Goal: Book appointment/travel/reservation

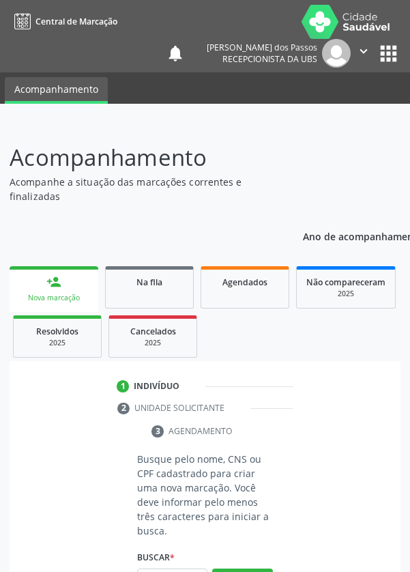
click at [173, 571] on input "text" at bounding box center [172, 580] width 70 height 23
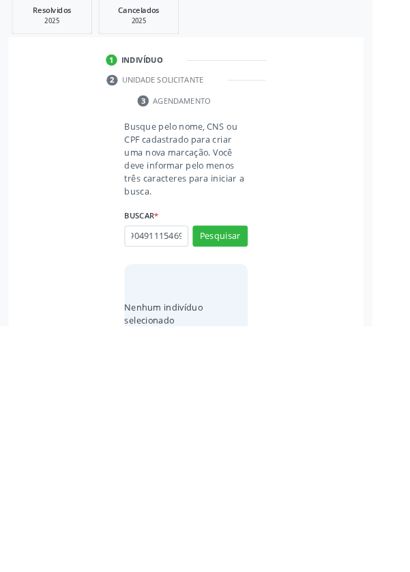
scroll to position [0, 25]
type input "700904911154698"
click at [243, 475] on button "Pesquisar" at bounding box center [242, 473] width 61 height 23
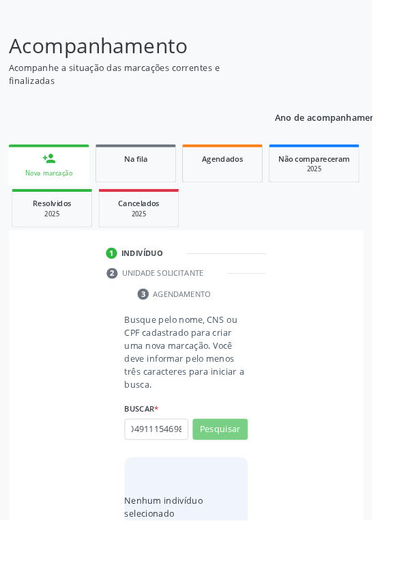
scroll to position [0, 0]
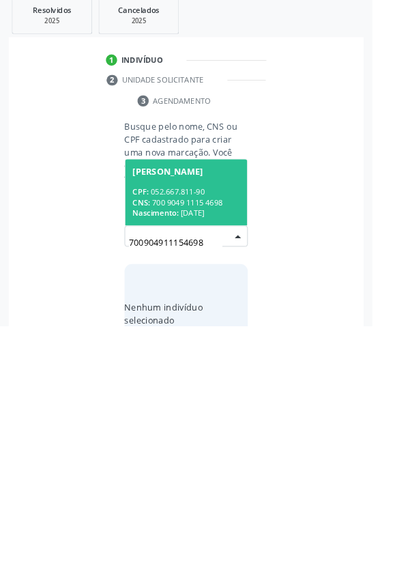
click at [188, 427] on div "CPF: 052.667.811-90" at bounding box center [205, 425] width 118 height 12
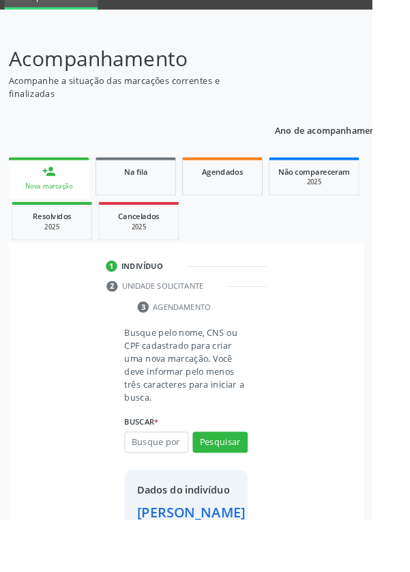
scroll to position [79, 0]
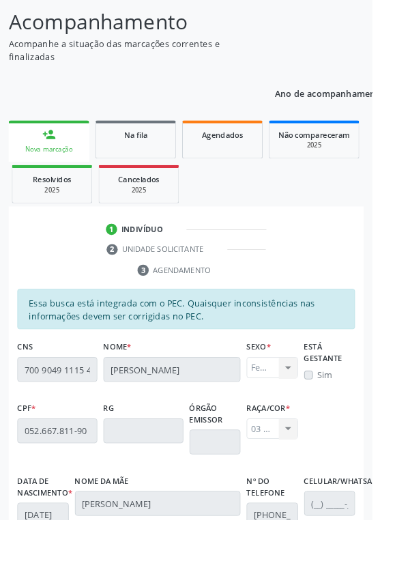
scroll to position [324, 0]
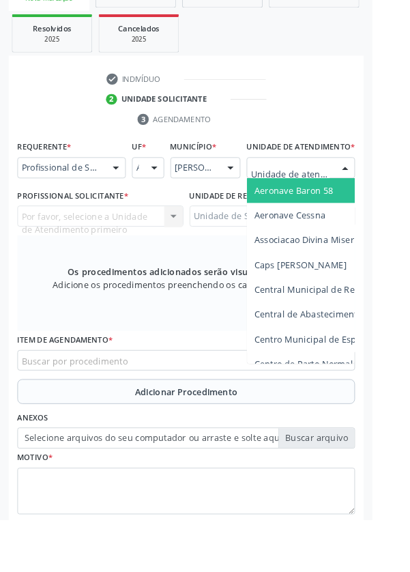
scroll to position [330, 0]
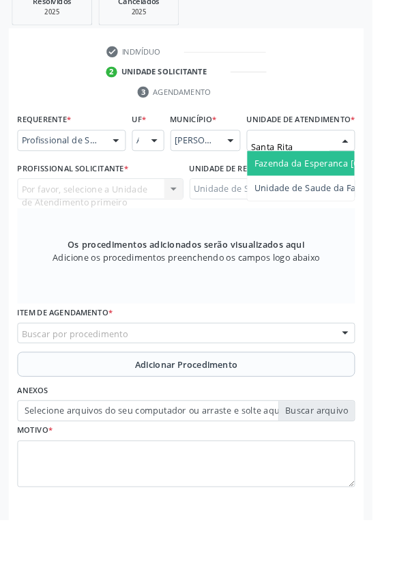
type input "Santa Rita"
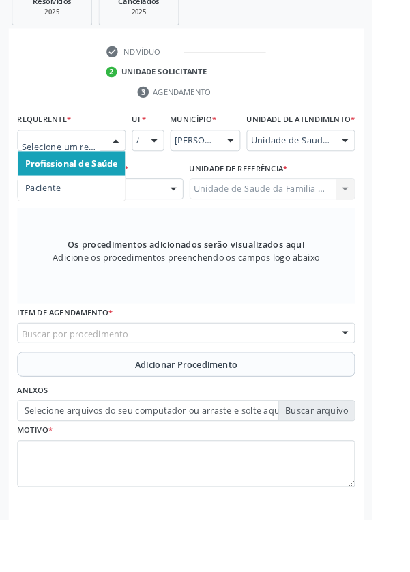
click at [44, 208] on span "Paciente" at bounding box center [47, 207] width 39 height 13
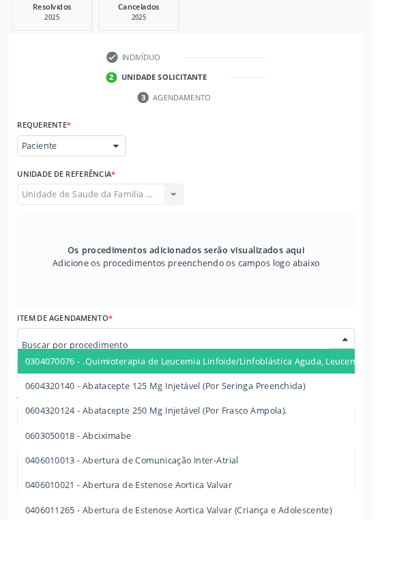
scroll to position [324, 0]
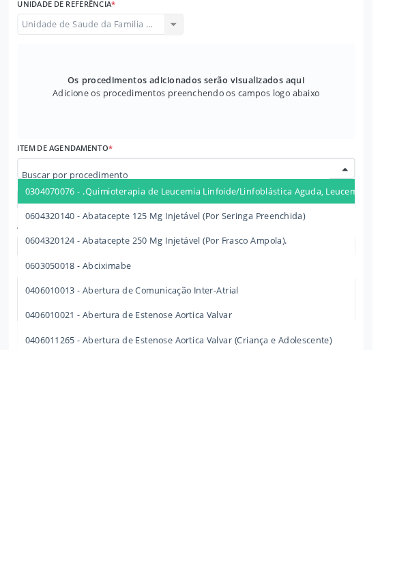
click at [99, 381] on input "text" at bounding box center [193, 379] width 339 height 27
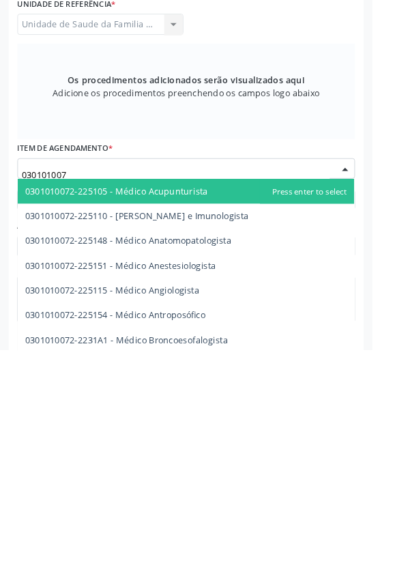
type input "0301010072"
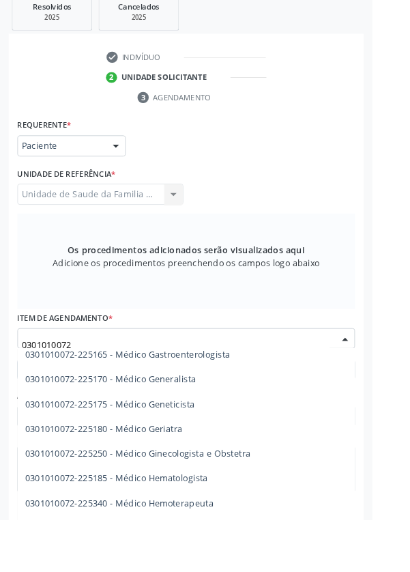
scroll to position [690, 0]
click at [268, 498] on span "0301010072-225250 - Médico Ginecologista e Obstetra" at bounding box center [152, 498] width 249 height 13
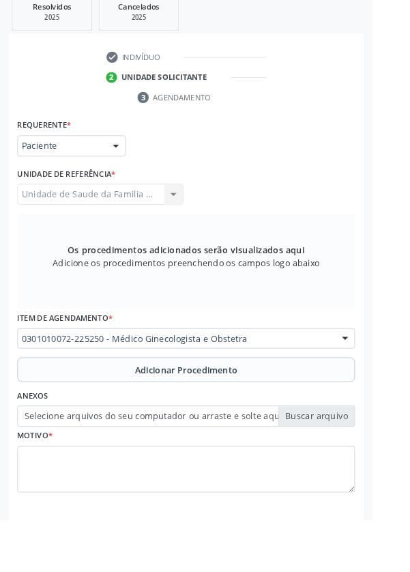
click at [205, 408] on span "Adicionar Procedimento" at bounding box center [205, 407] width 113 height 14
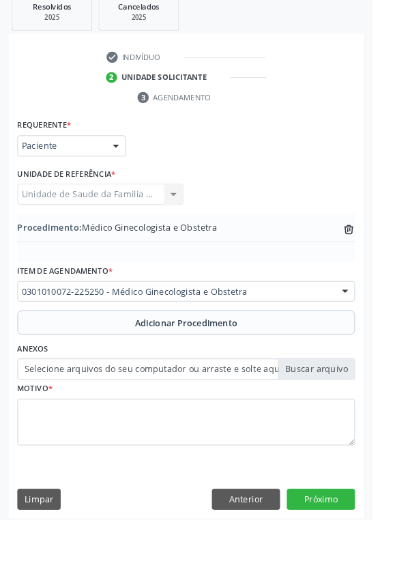
scroll to position [272, 0]
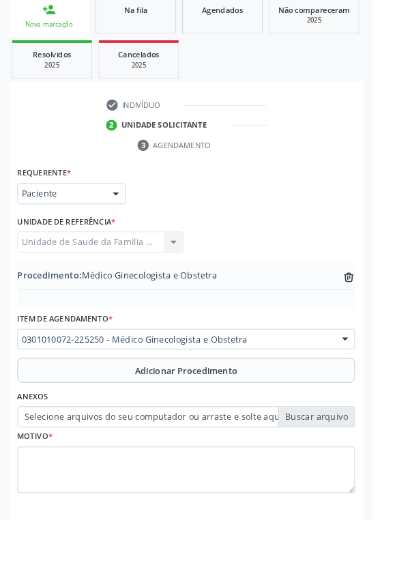
click at [169, 465] on label "Selecione arquivos do seu computador ou arraste e solte aqui" at bounding box center [205, 458] width 372 height 23
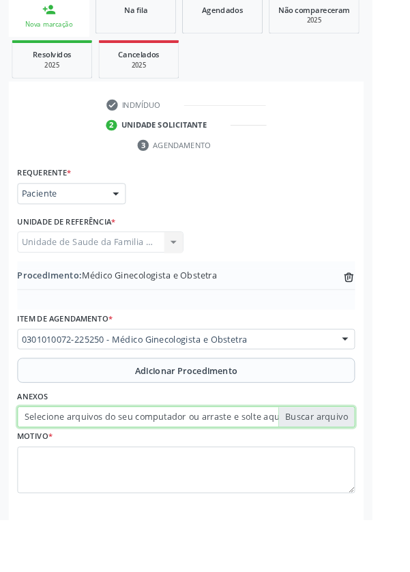
click at [169, 465] on input "Selecione arquivos do seu computador ou arraste e solte aqui" at bounding box center [205, 458] width 372 height 23
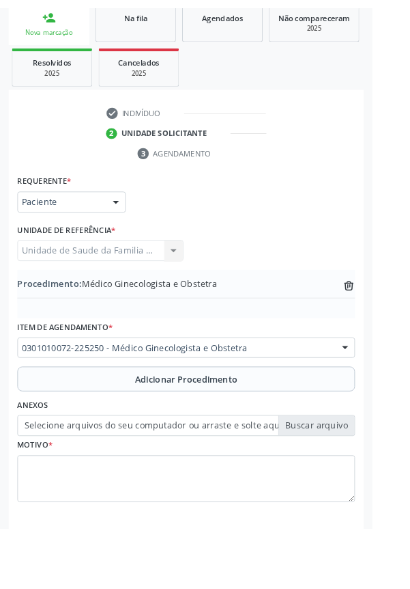
scroll to position [253, 0]
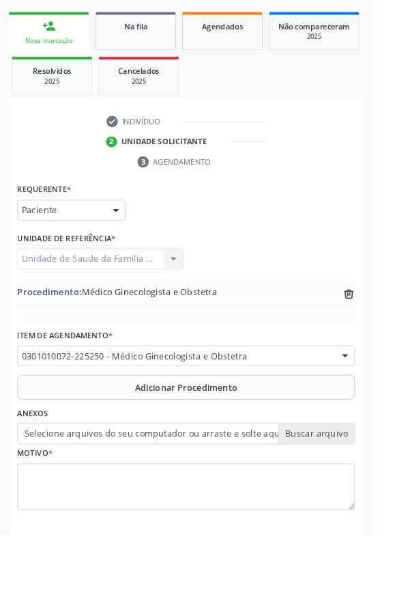
type input "C:\fakepath\17597674638258000176550127279420.jpg"
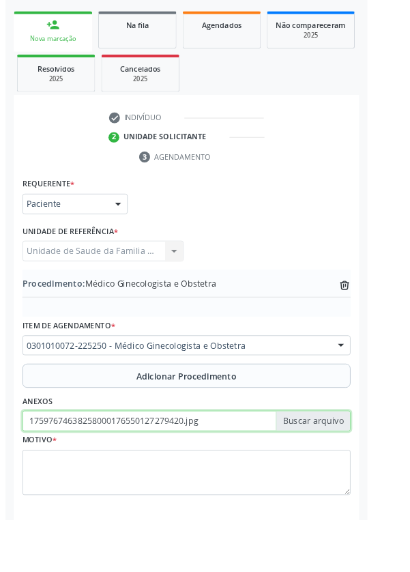
scroll to position [272, 0]
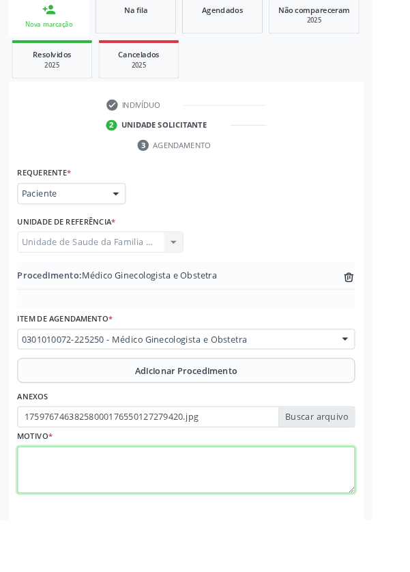
click at [145, 519] on textarea at bounding box center [205, 518] width 372 height 52
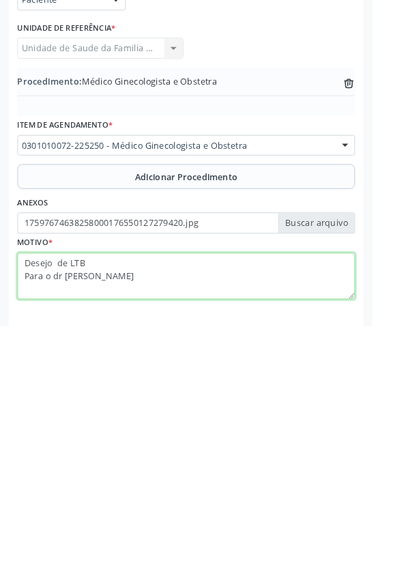
type textarea "Desejo de LTB Para o dr [PERSON_NAME]"
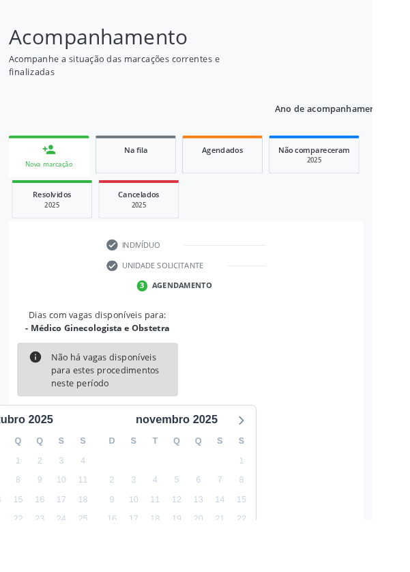
scroll to position [113, 0]
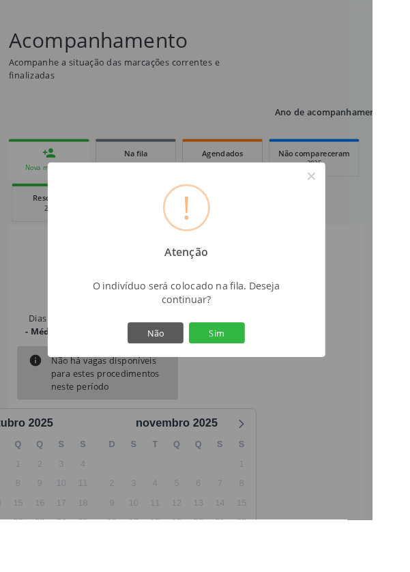
click at [260, 378] on button "Sim" at bounding box center [238, 366] width 61 height 23
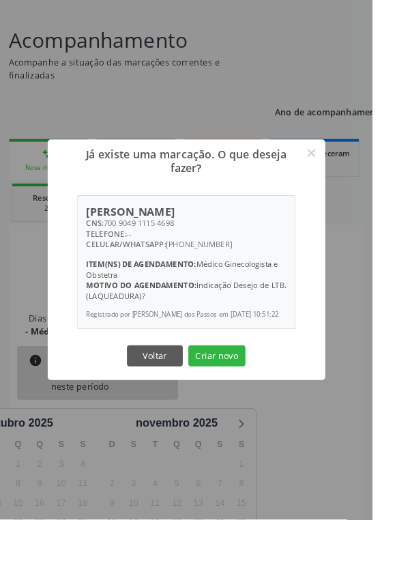
click at [263, 403] on button "Criar novo" at bounding box center [239, 391] width 63 height 23
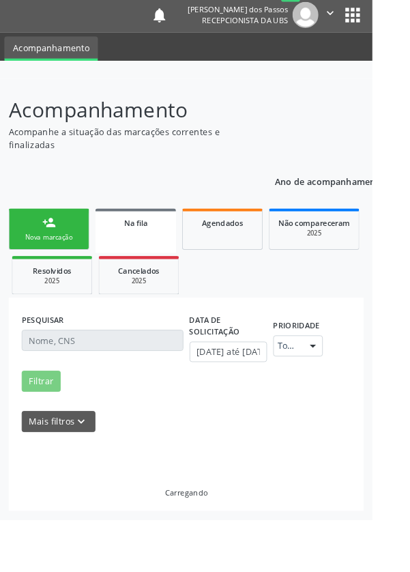
click at [235, 328] on button "Imprimir comprovante" at bounding box center [204, 323] width 59 height 12
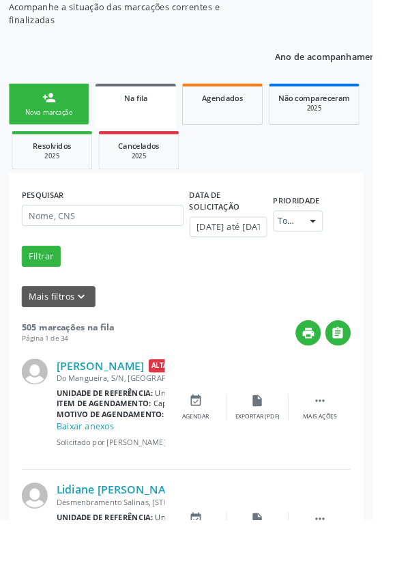
scroll to position [0, 0]
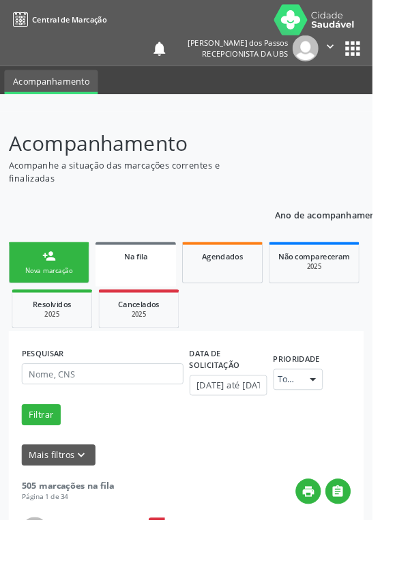
click at [57, 295] on div "Nova marcação" at bounding box center [54, 298] width 68 height 10
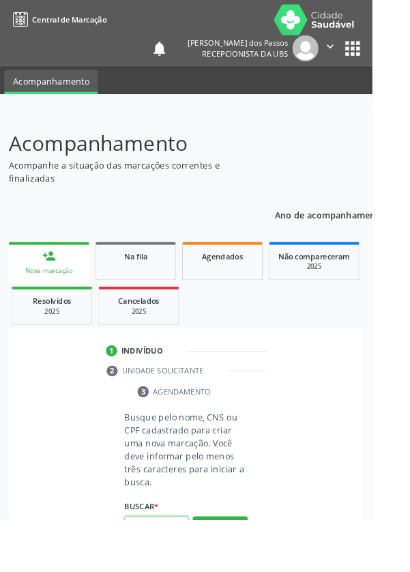
click at [184, 571] on input "text" at bounding box center [172, 580] width 70 height 23
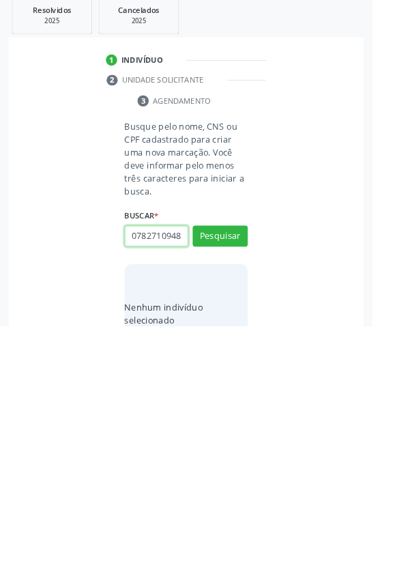
scroll to position [0, 3]
type input "07827109489"
click at [241, 474] on button "Pesquisar" at bounding box center [242, 473] width 61 height 23
type input "07827109489"
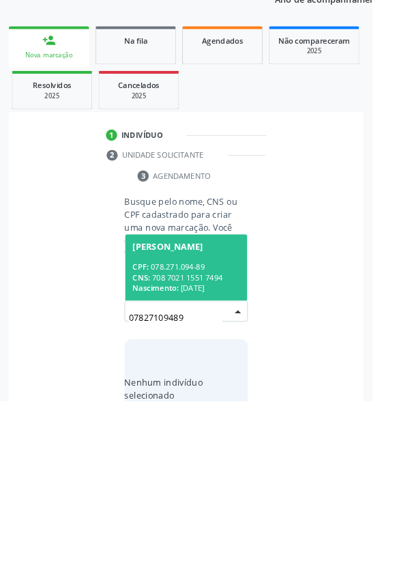
scroll to position [107, 0]
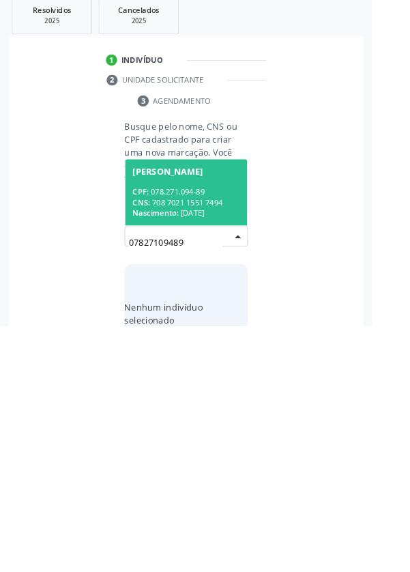
click at [182, 430] on div "CNS: 708 7021 1551 7494" at bounding box center [205, 436] width 118 height 12
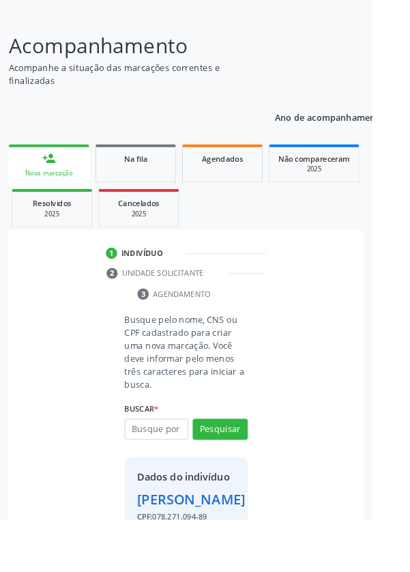
scroll to position [151, 0]
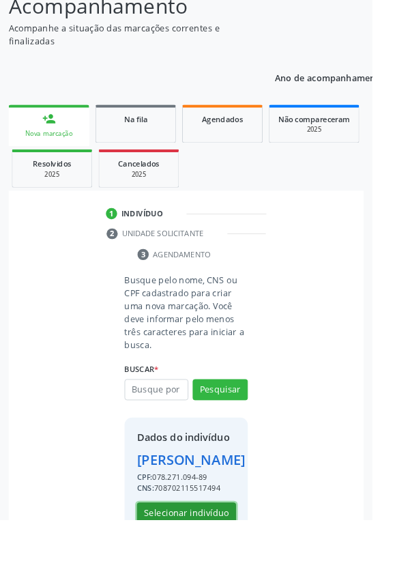
click at [205, 571] on button "Selecionar indivíduo" at bounding box center [205, 565] width 109 height 23
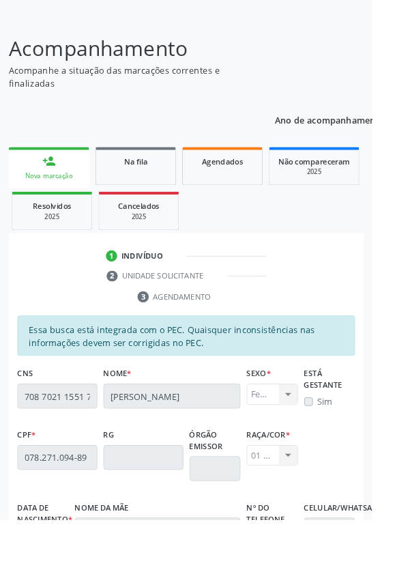
scroll to position [104, 0]
